Goal: Transaction & Acquisition: Download file/media

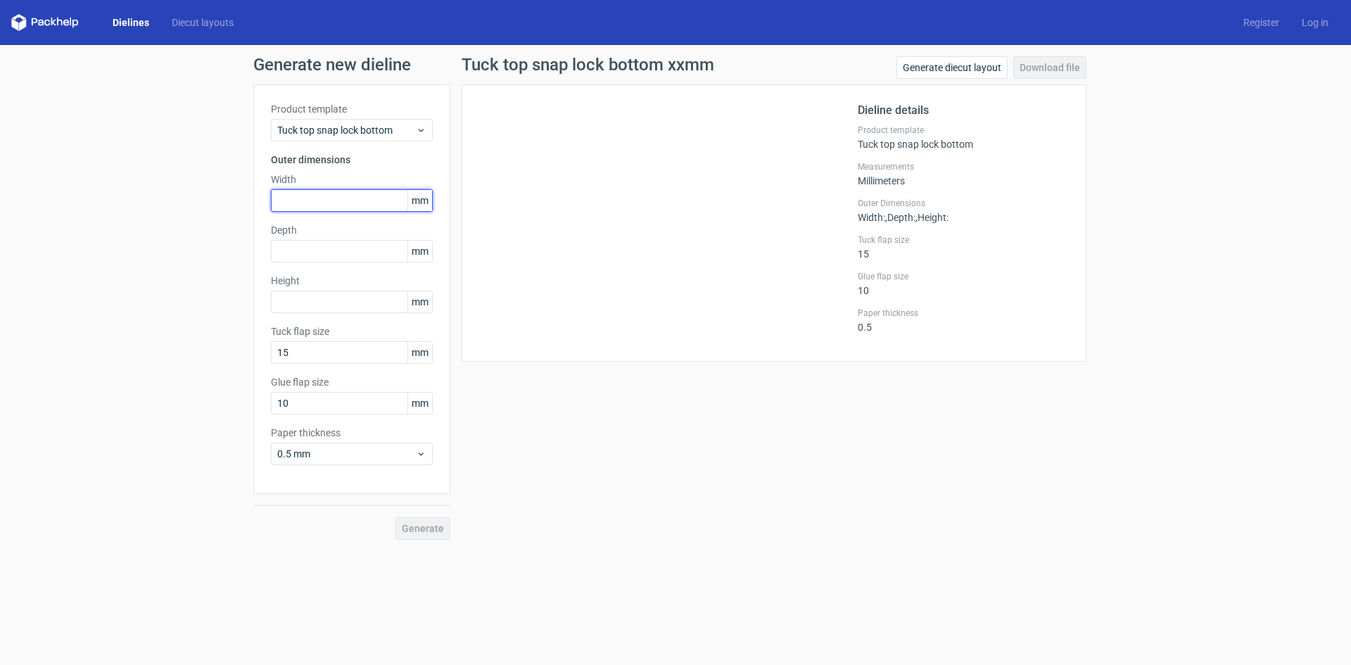
click at [330, 201] on input "text" at bounding box center [352, 200] width 162 height 23
type input "153"
click at [337, 242] on input "text" at bounding box center [352, 251] width 162 height 23
type input "75"
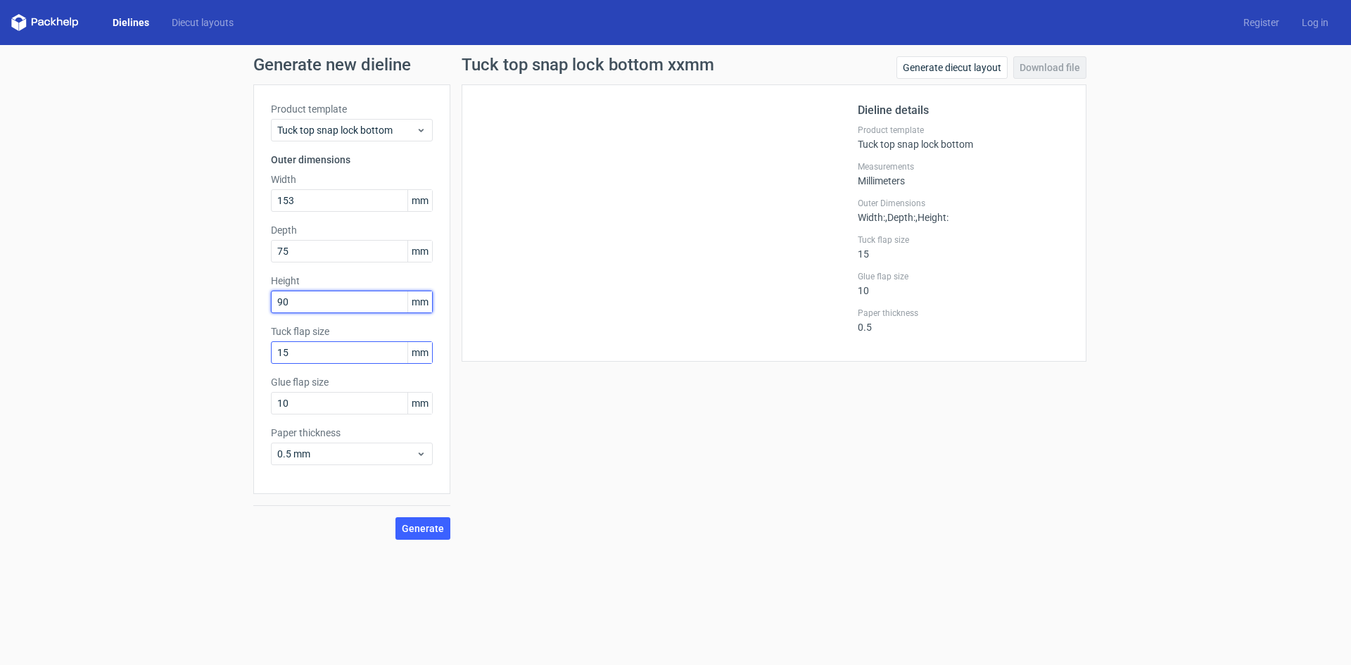
type input "90"
drag, startPoint x: 305, startPoint y: 358, endPoint x: 243, endPoint y: 360, distance: 62.0
click at [244, 360] on div "Generate new dieline Product template Tuck top snap lock bottom Outer dimension…" at bounding box center [675, 298] width 1351 height 506
click at [334, 461] on div "0.5 mm" at bounding box center [352, 454] width 162 height 23
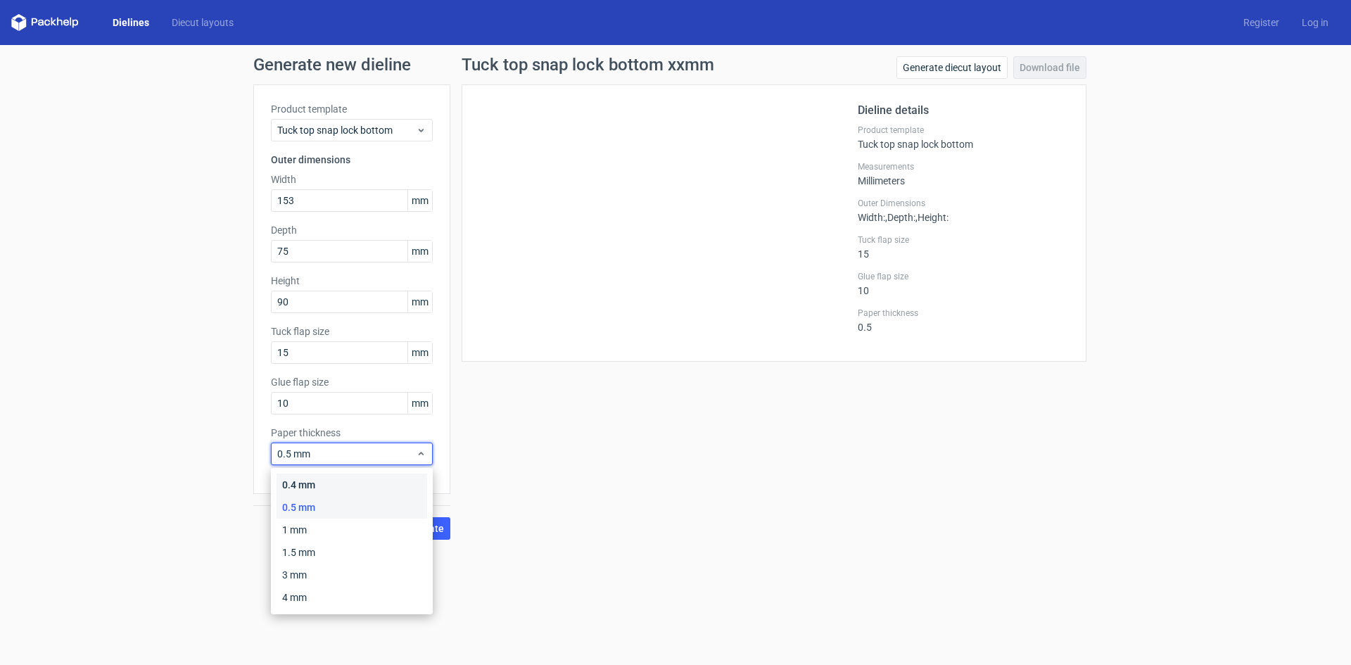
click at [336, 481] on div "0.4 mm" at bounding box center [352, 485] width 151 height 23
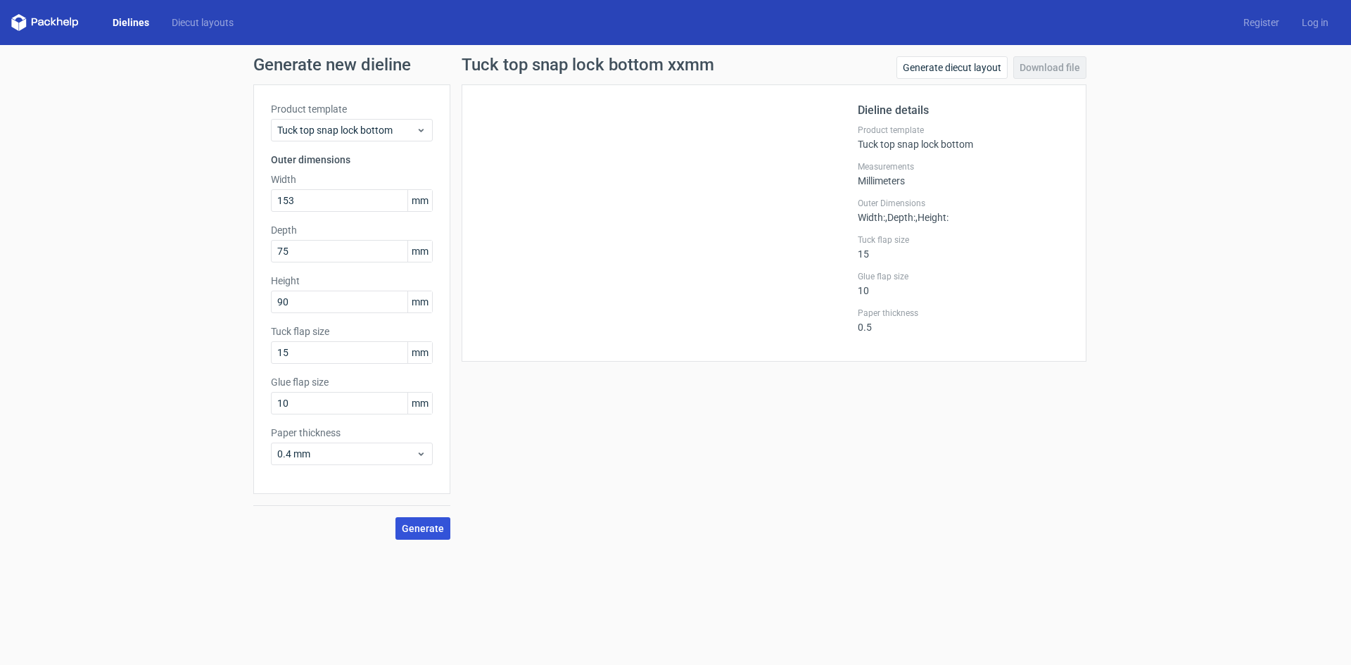
click at [416, 524] on span "Generate" at bounding box center [423, 529] width 42 height 10
drag, startPoint x: 464, startPoint y: 68, endPoint x: 660, endPoint y: 75, distance: 196.5
click at [660, 75] on div "Tuck top snap lock bottom xxmm Generate diecut layout Download file" at bounding box center [774, 70] width 625 height 28
copy h1 "Tuck top snap lock bottom"
drag, startPoint x: 325, startPoint y: 396, endPoint x: 193, endPoint y: 403, distance: 132.5
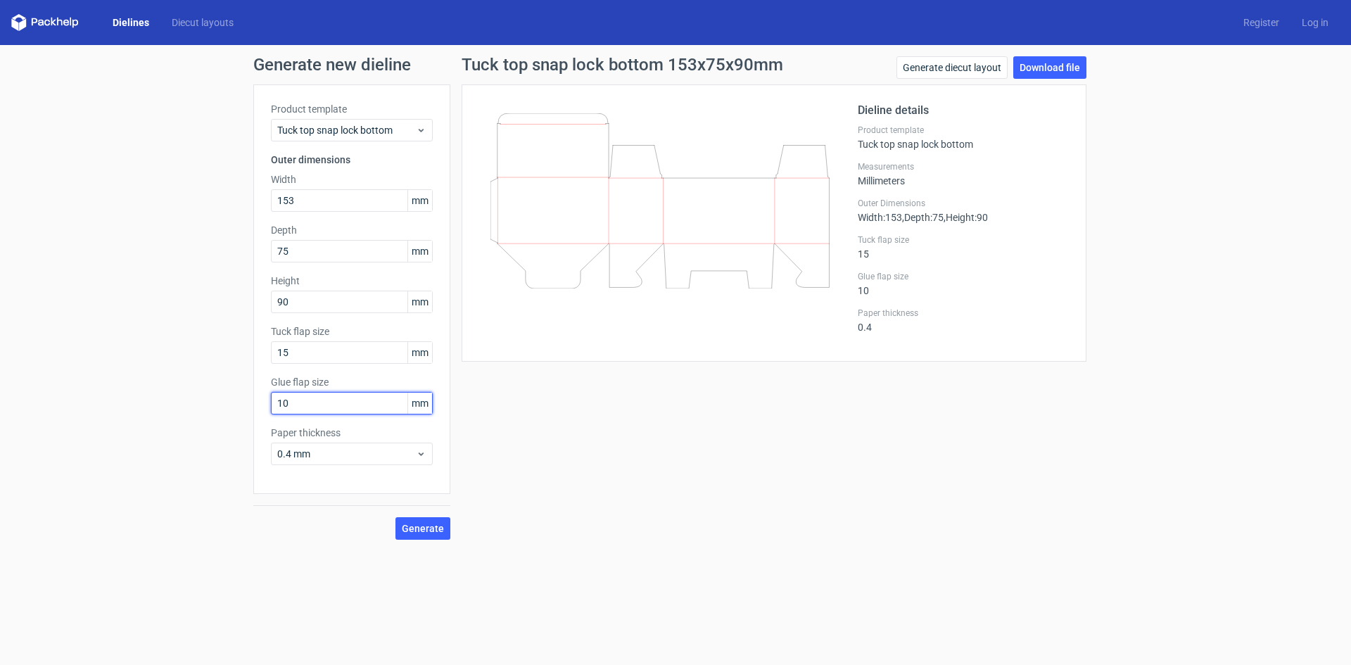
click at [196, 403] on div "Generate new dieline Product template Tuck top snap lock bottom Outer dimension…" at bounding box center [675, 298] width 1351 height 506
type input "25"
click at [436, 527] on span "Generate" at bounding box center [423, 529] width 42 height 10
drag, startPoint x: 319, startPoint y: 356, endPoint x: 236, endPoint y: 356, distance: 83.1
click at [236, 356] on div "Generate new dieline Product template Tuck top snap lock bottom Outer dimension…" at bounding box center [675, 298] width 1351 height 506
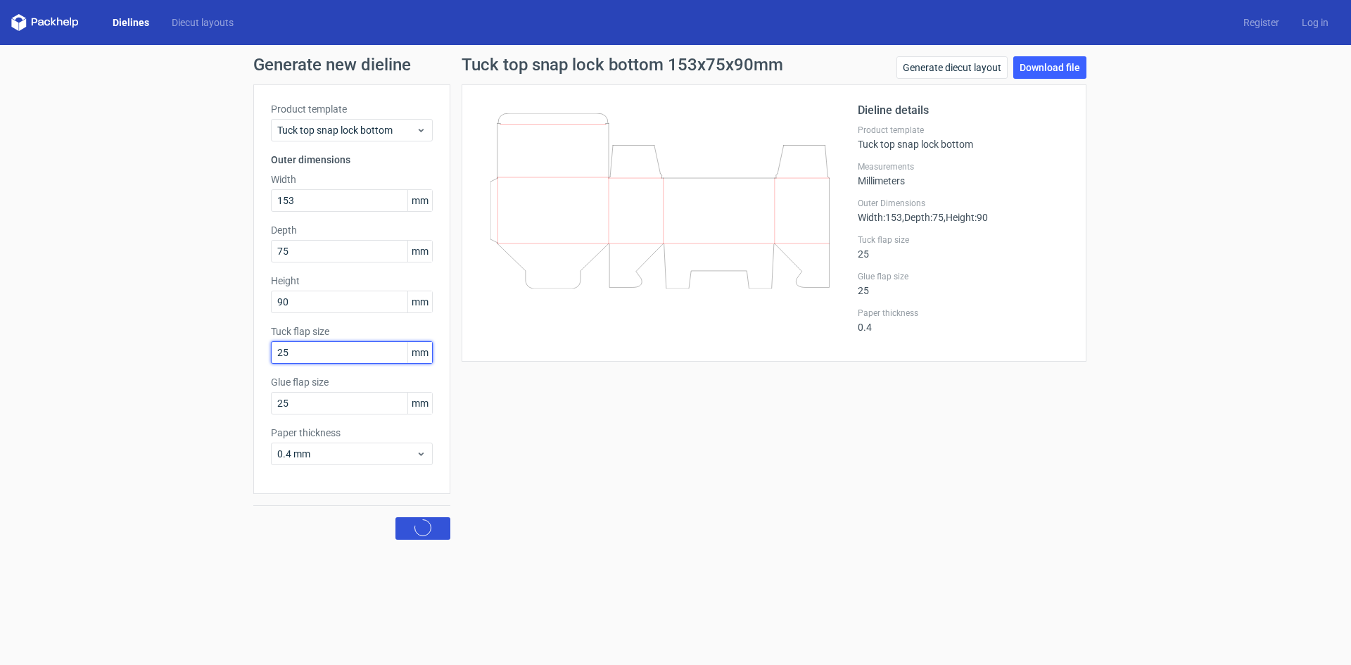
type input "25"
click at [438, 533] on span "Generate" at bounding box center [423, 529] width 42 height 10
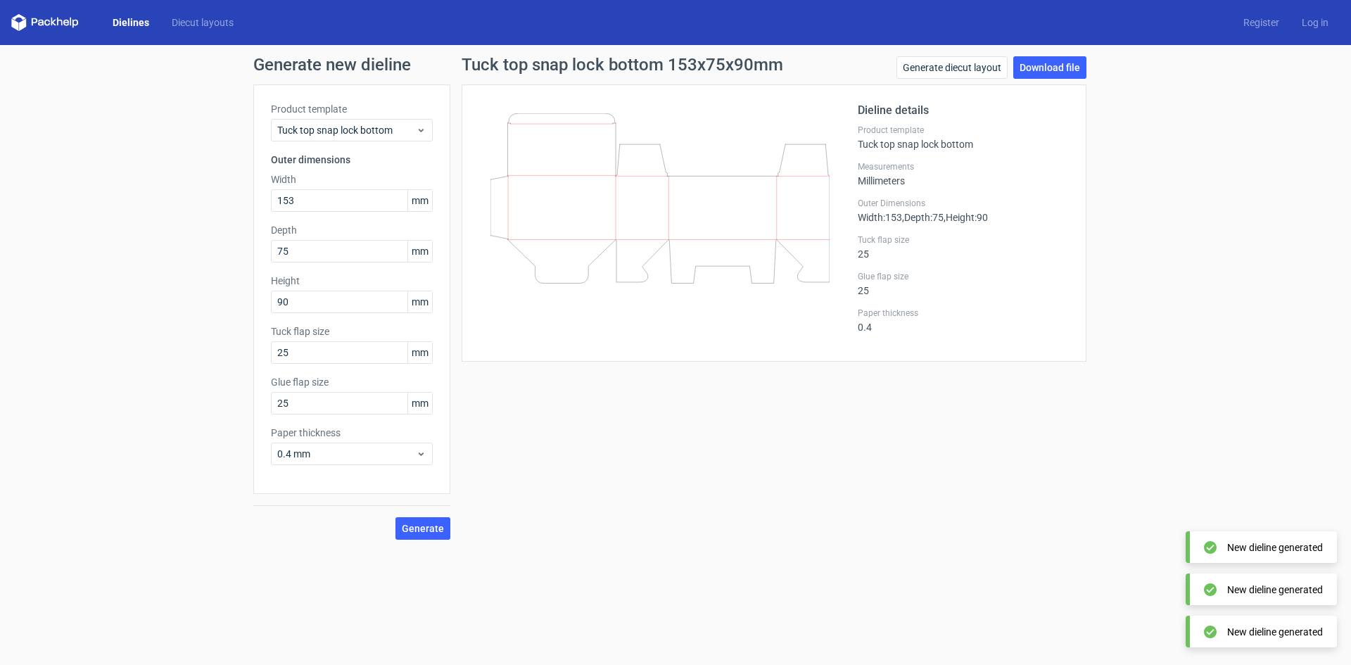
click at [565, 548] on div "Generate new dieline Product template Tuck top snap lock bottom Outer dimension…" at bounding box center [675, 298] width 1351 height 506
click at [1033, 70] on link "Download file" at bounding box center [1050, 67] width 73 height 23
